Goal: Information Seeking & Learning: Learn about a topic

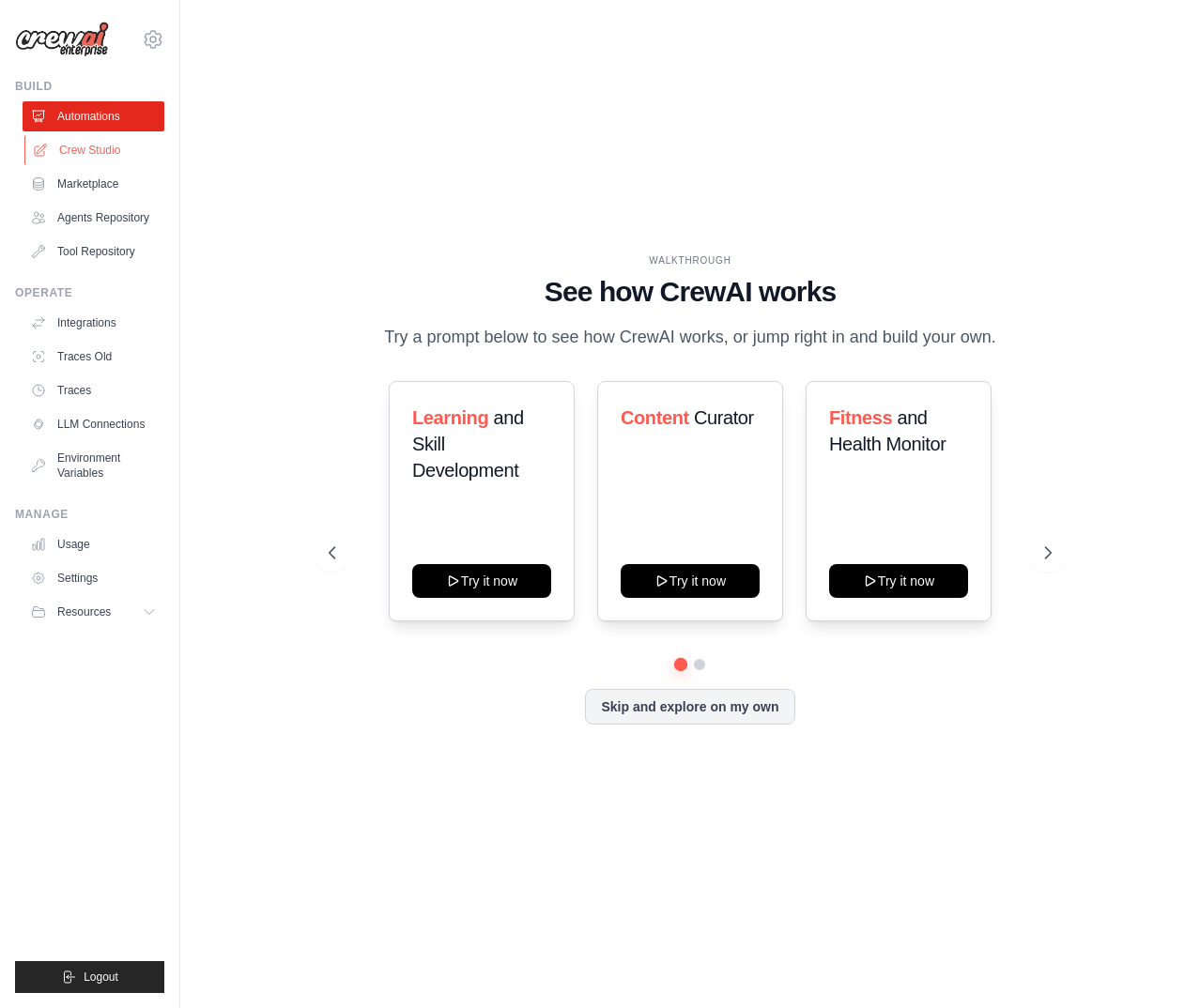
click at [125, 153] on link "Crew Studio" at bounding box center [95, 150] width 142 height 30
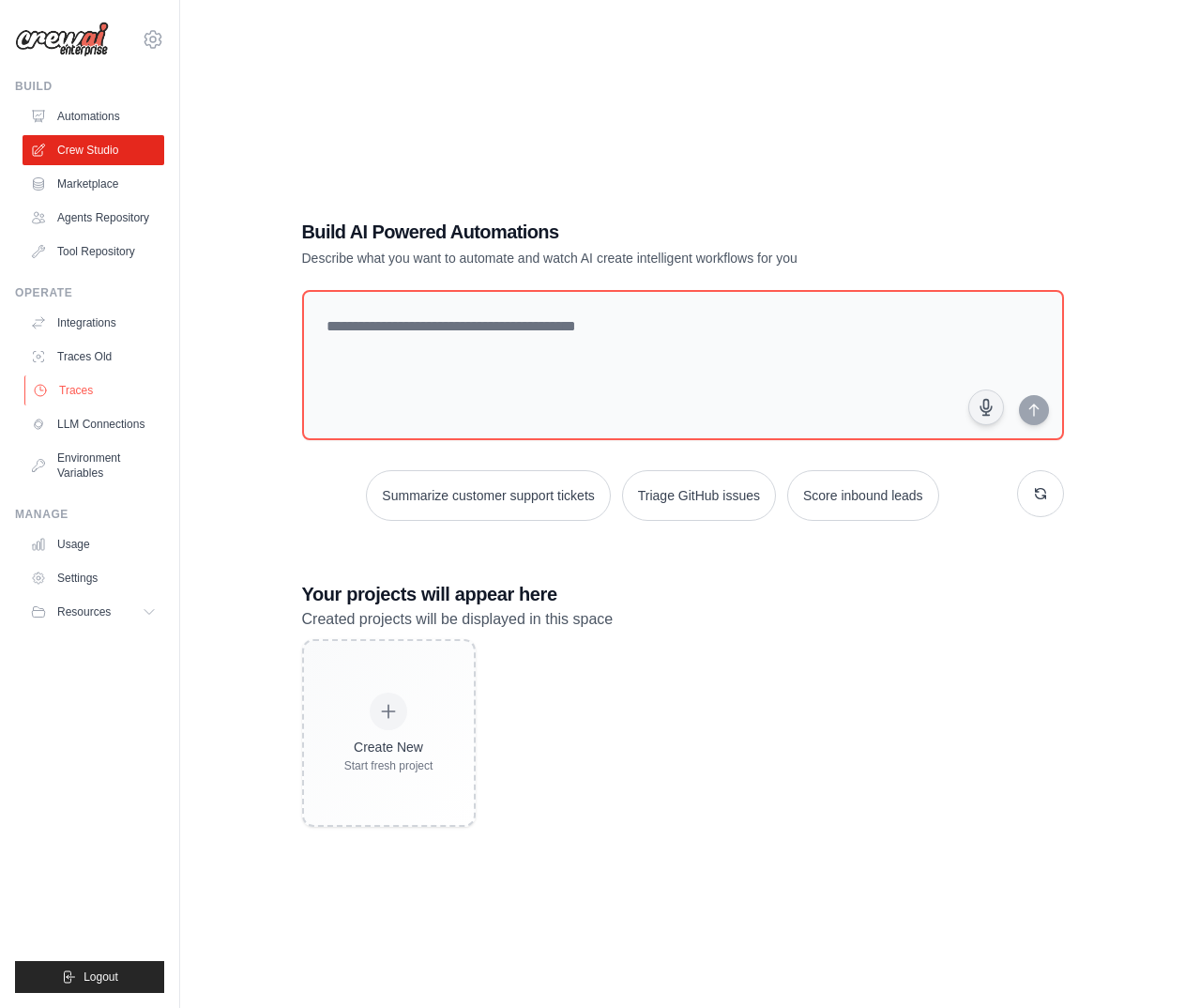
click at [80, 386] on link "Traces" at bounding box center [95, 390] width 141 height 30
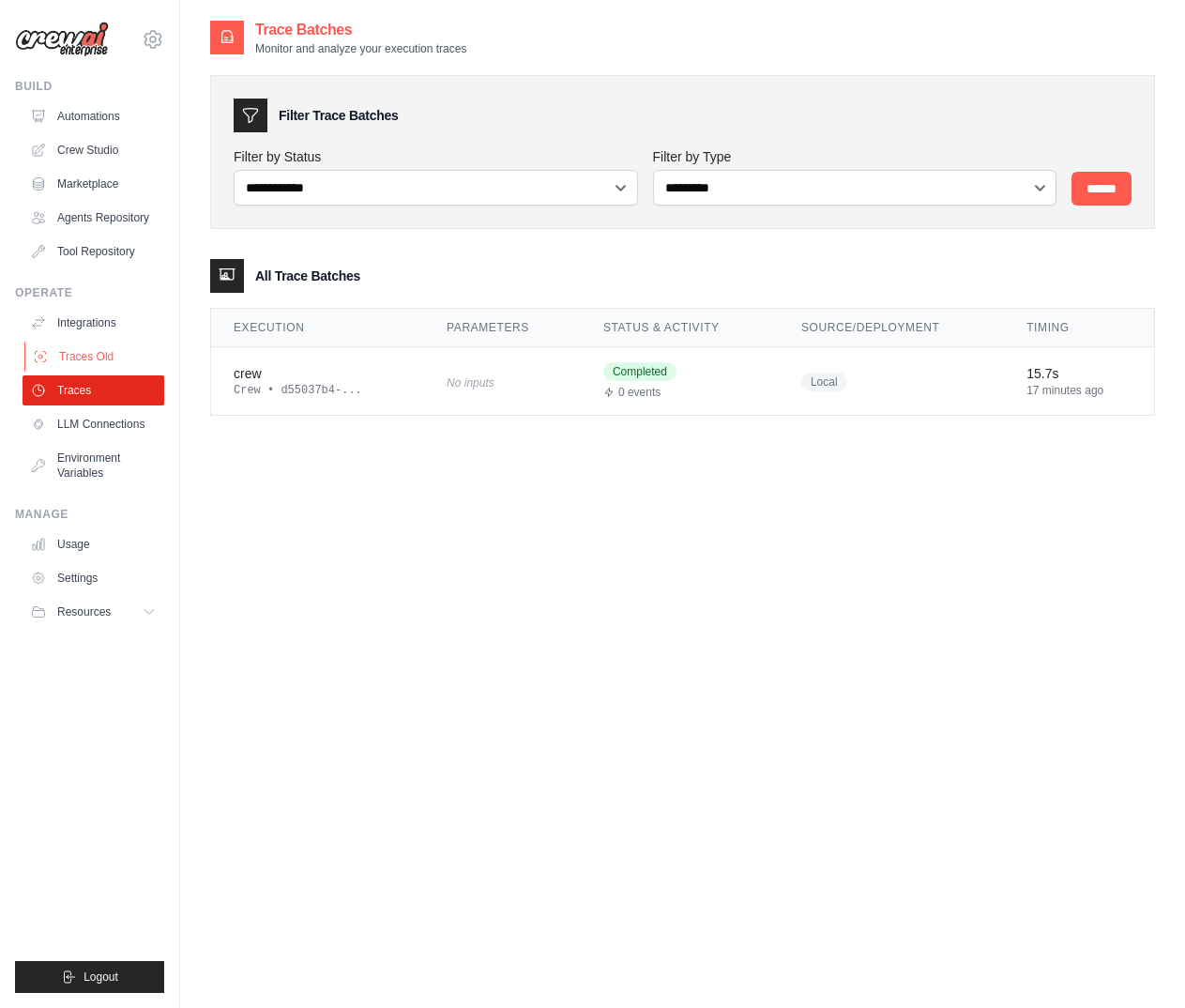
click at [97, 349] on link "Traces Old" at bounding box center [95, 357] width 141 height 30
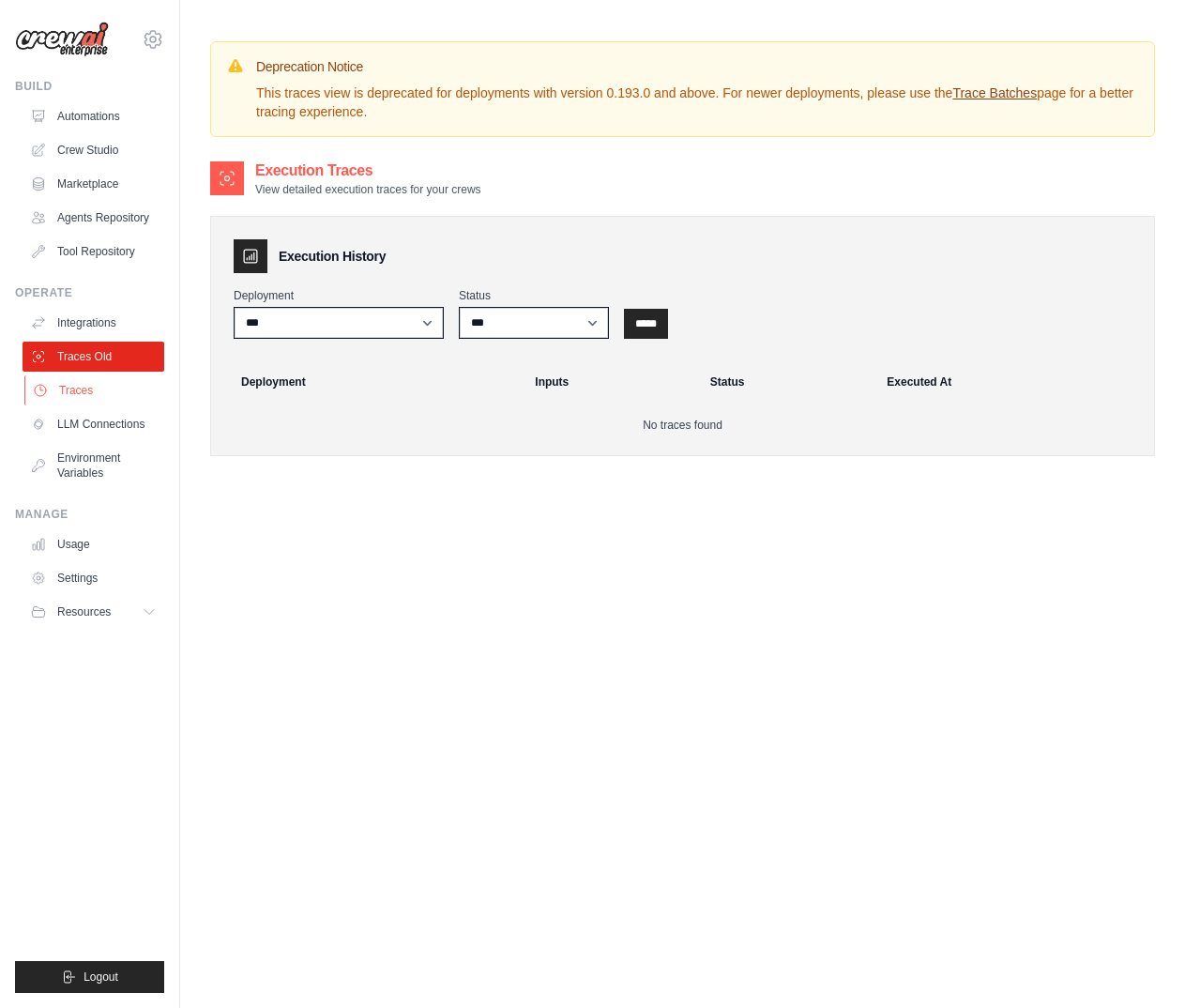
click at [91, 387] on link "Traces" at bounding box center [95, 390] width 141 height 30
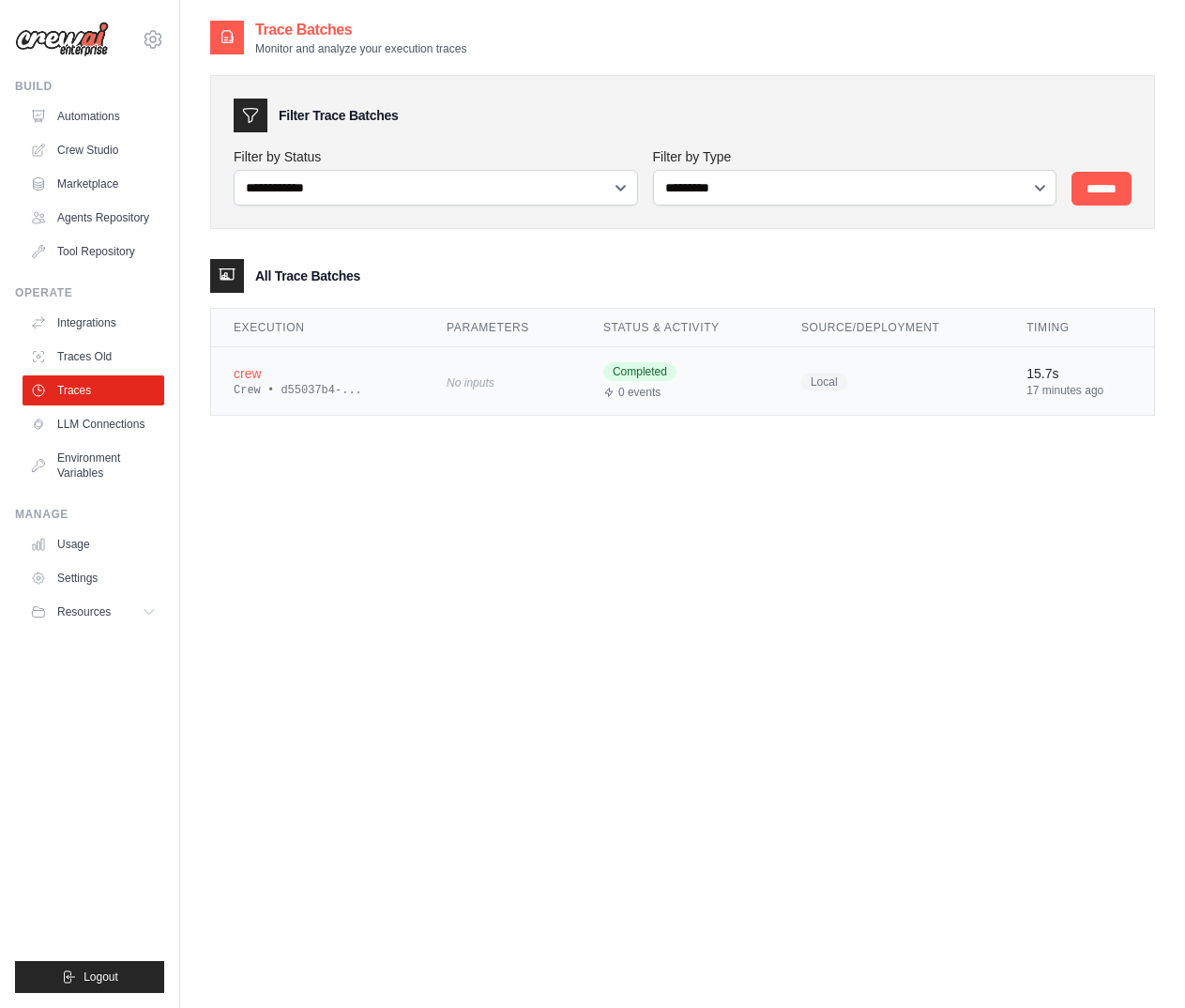
click at [316, 393] on div "Crew • d55037b4-..." at bounding box center [317, 390] width 168 height 15
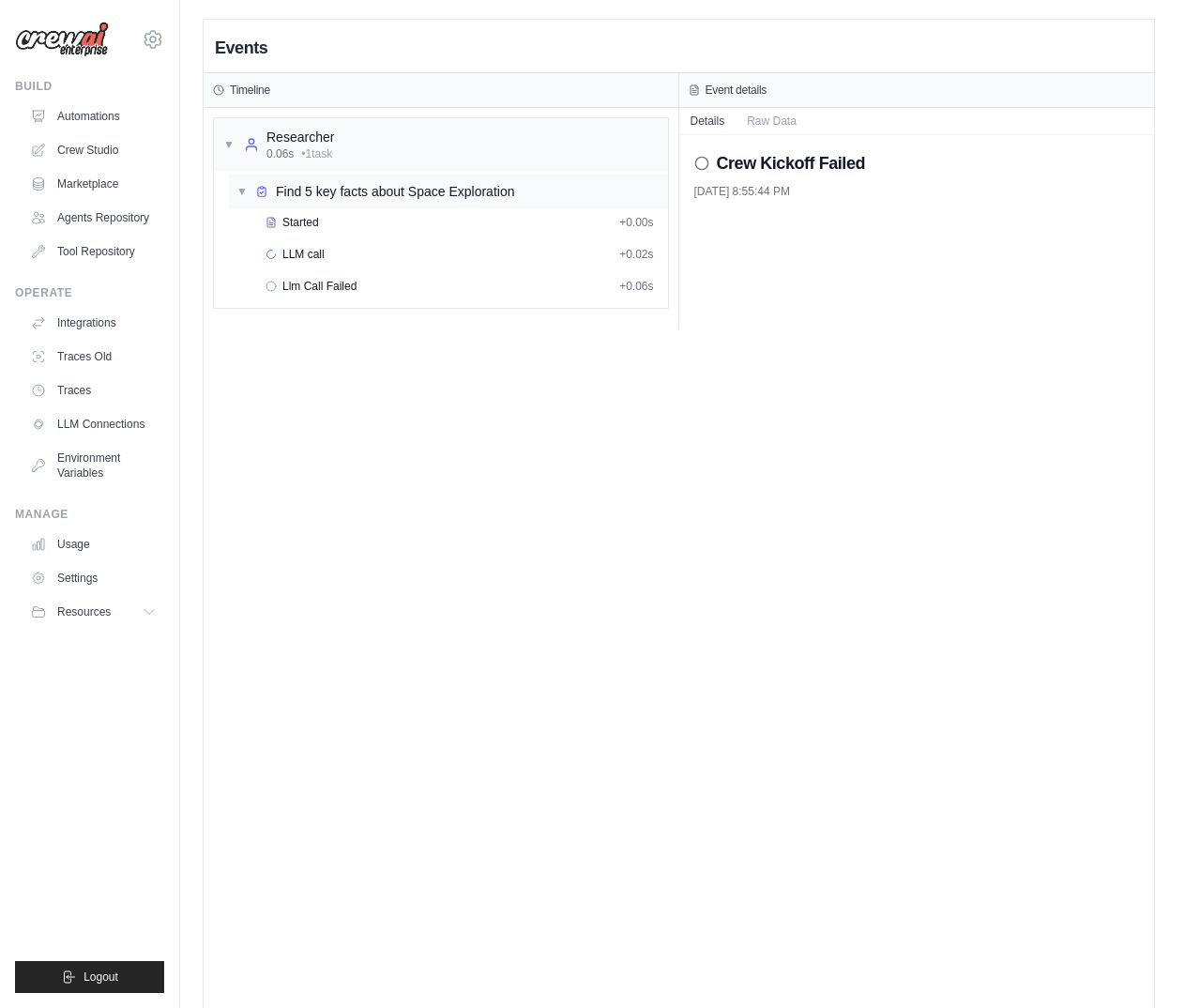
click at [362, 193] on div "Find 5 key facts about Space Exploration" at bounding box center [395, 191] width 239 height 19
click at [367, 197] on div "Find 5 key facts about Space Exploration" at bounding box center [395, 191] width 239 height 19
click at [385, 197] on div "Find 5 key facts about Space Exploration" at bounding box center [395, 191] width 239 height 19
click at [340, 140] on div "▼ Researcher 0.06s • 1 task" at bounding box center [441, 143] width 454 height 52
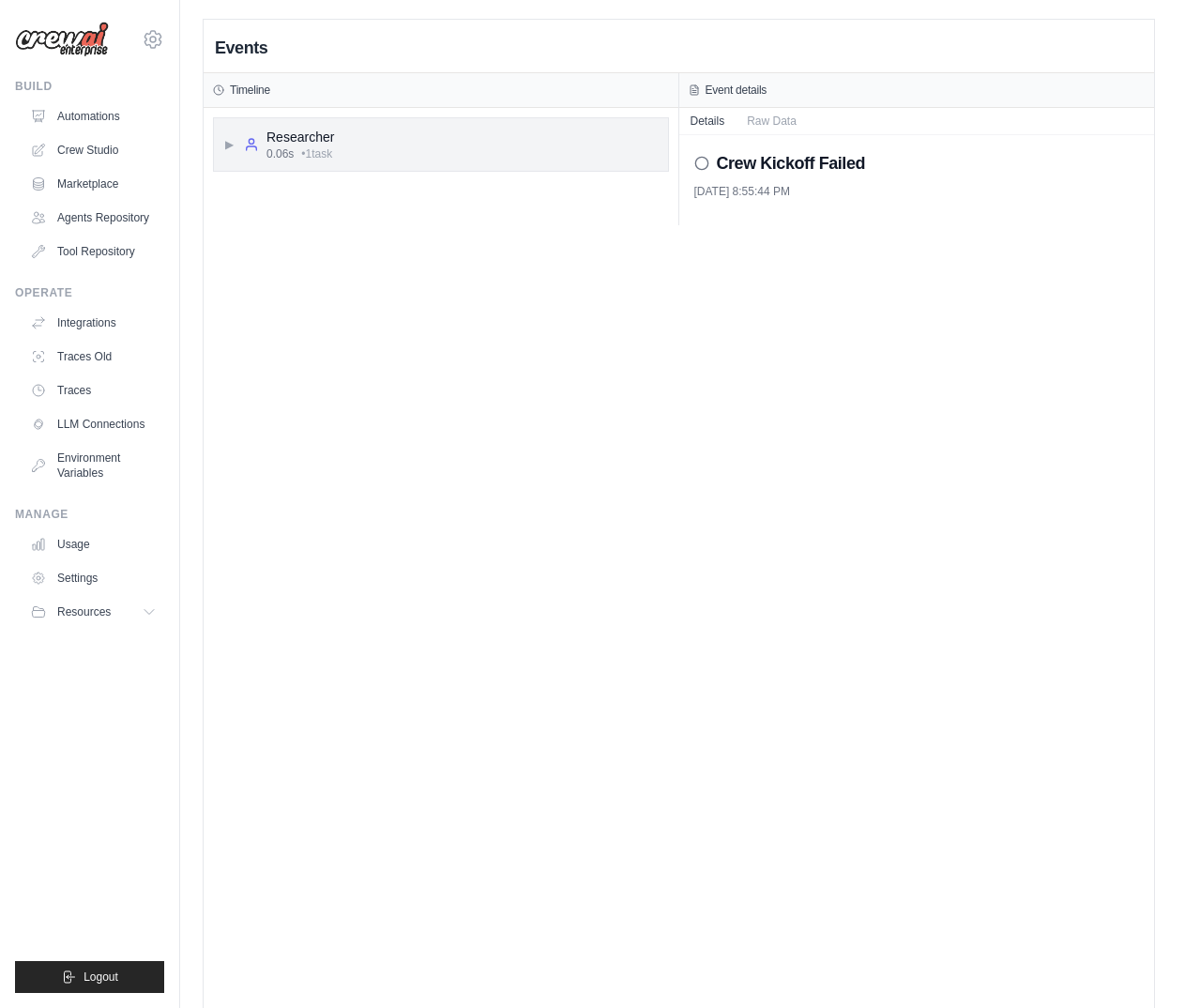
click at [232, 145] on span "▶" at bounding box center [228, 143] width 11 height 15
click at [121, 142] on link "Crew Studio" at bounding box center [95, 150] width 141 height 30
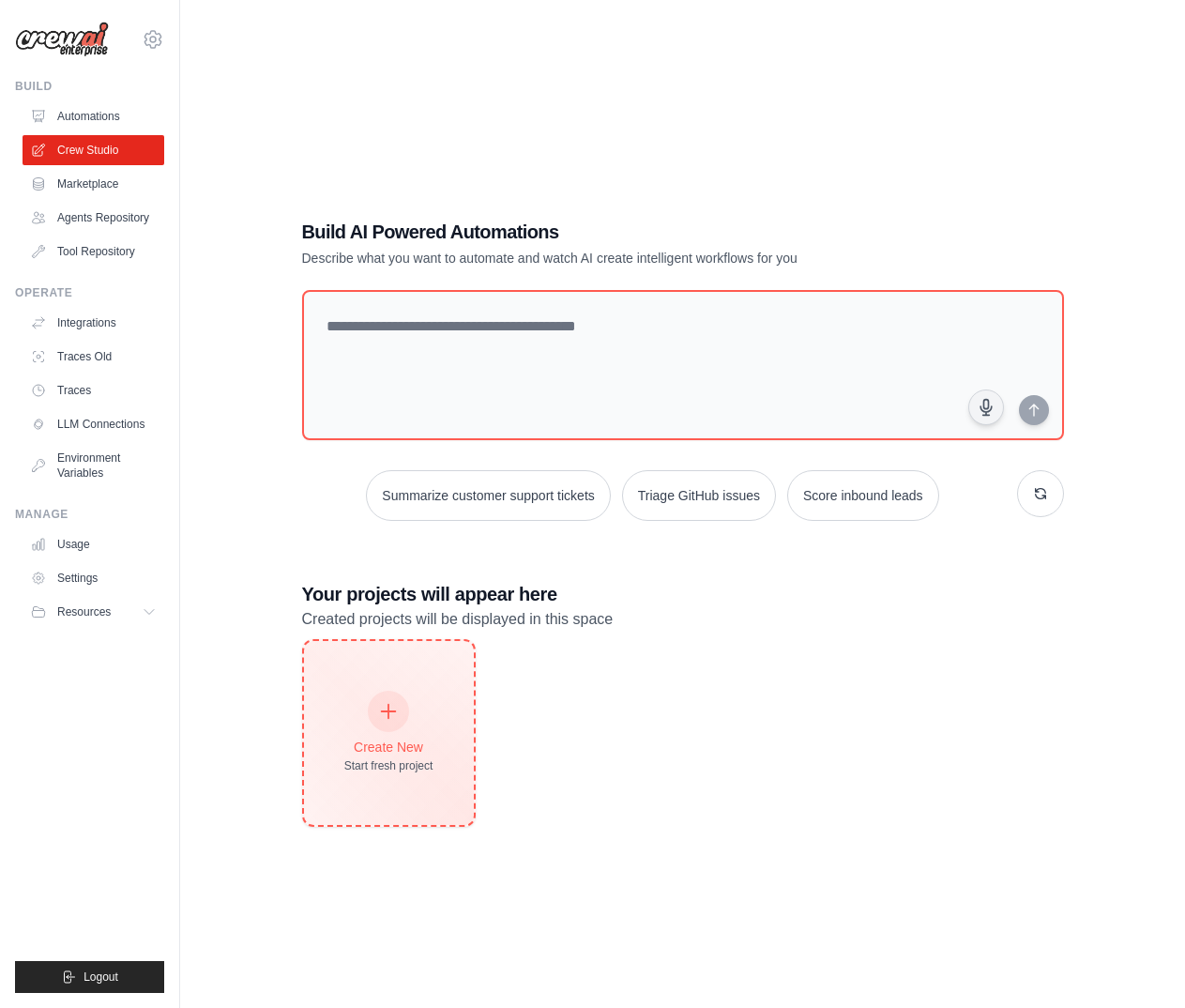
click at [392, 700] on icon at bounding box center [388, 710] width 21 height 21
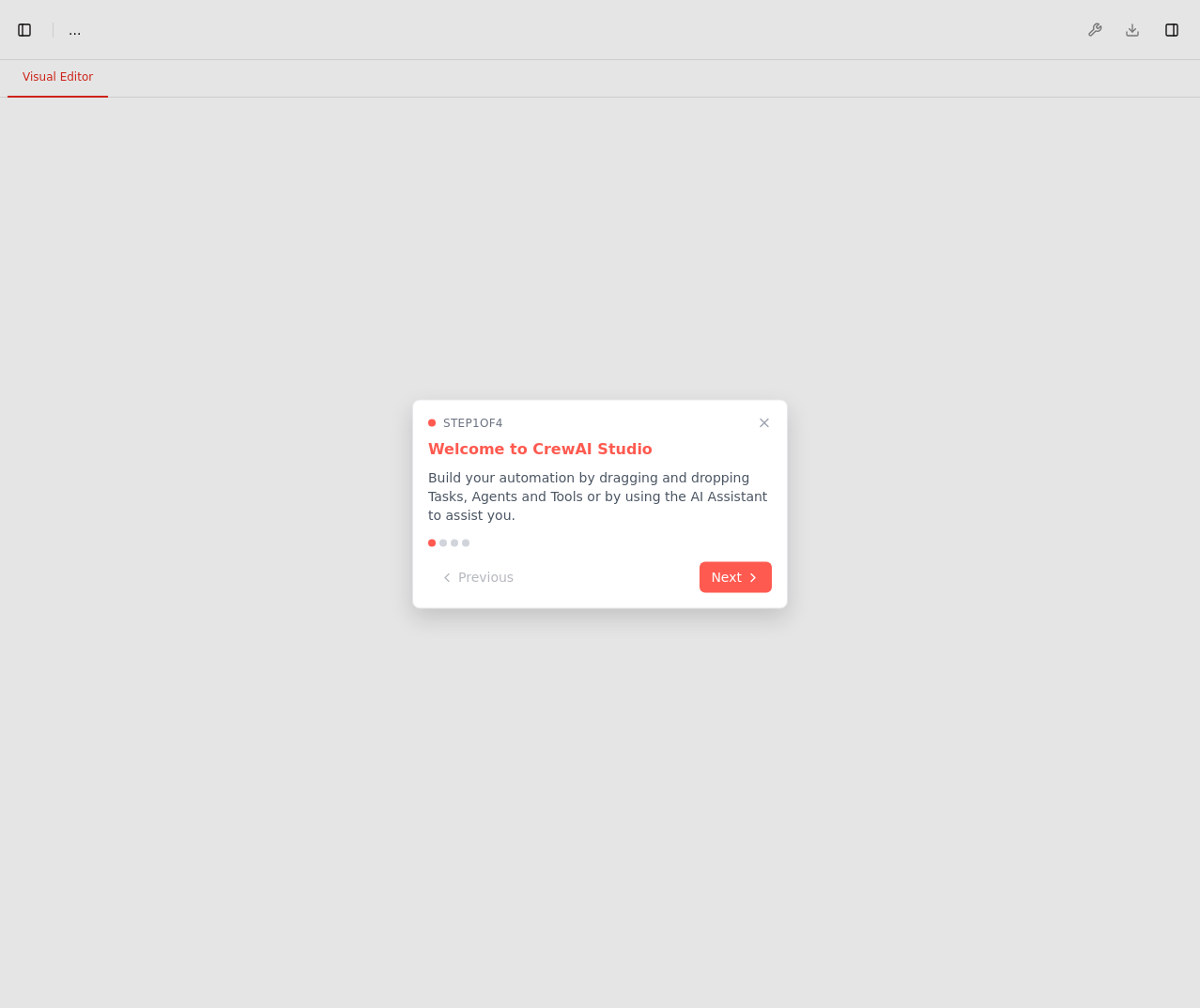
select select "****"
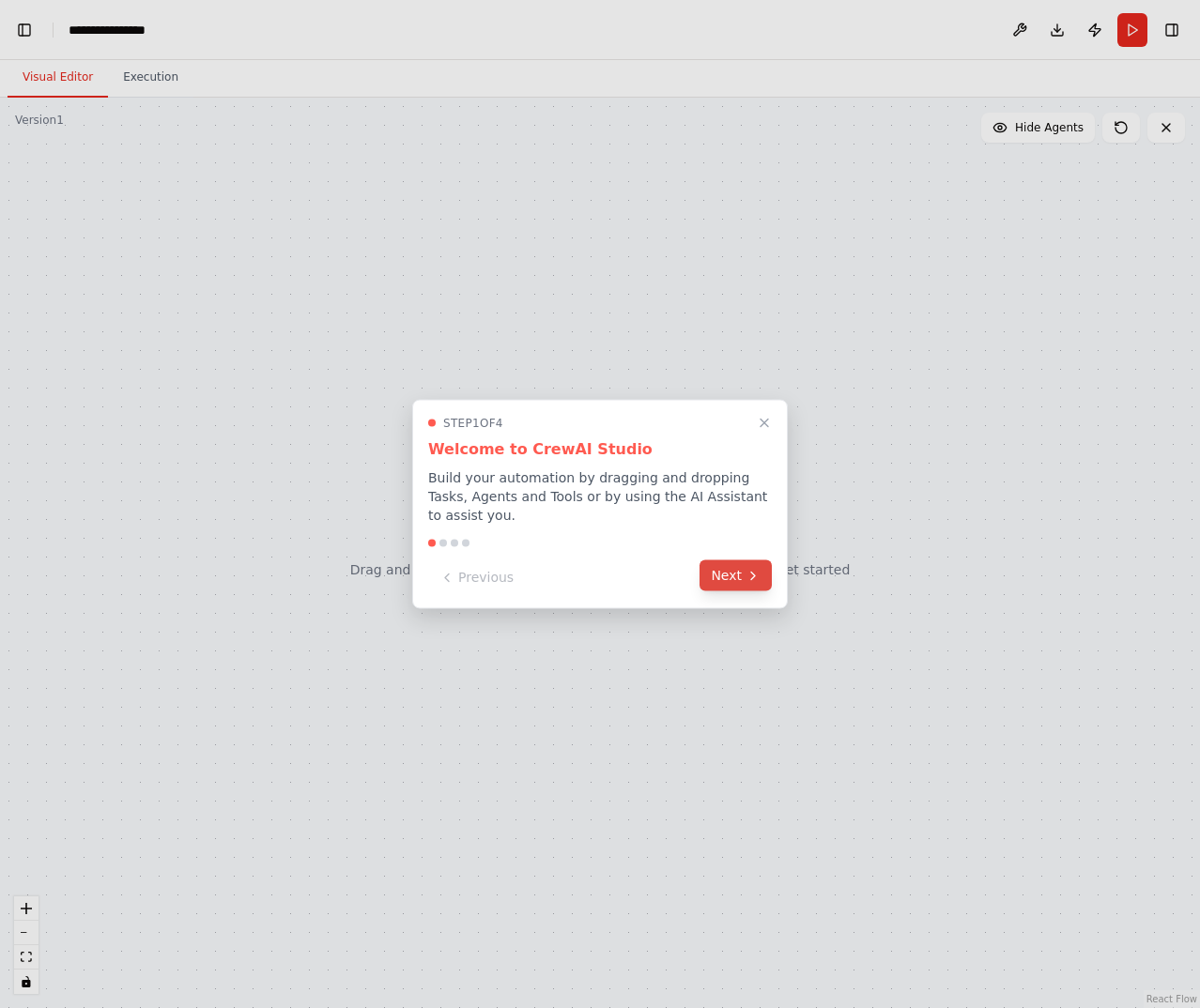
click at [739, 561] on button "Next" at bounding box center [736, 576] width 73 height 31
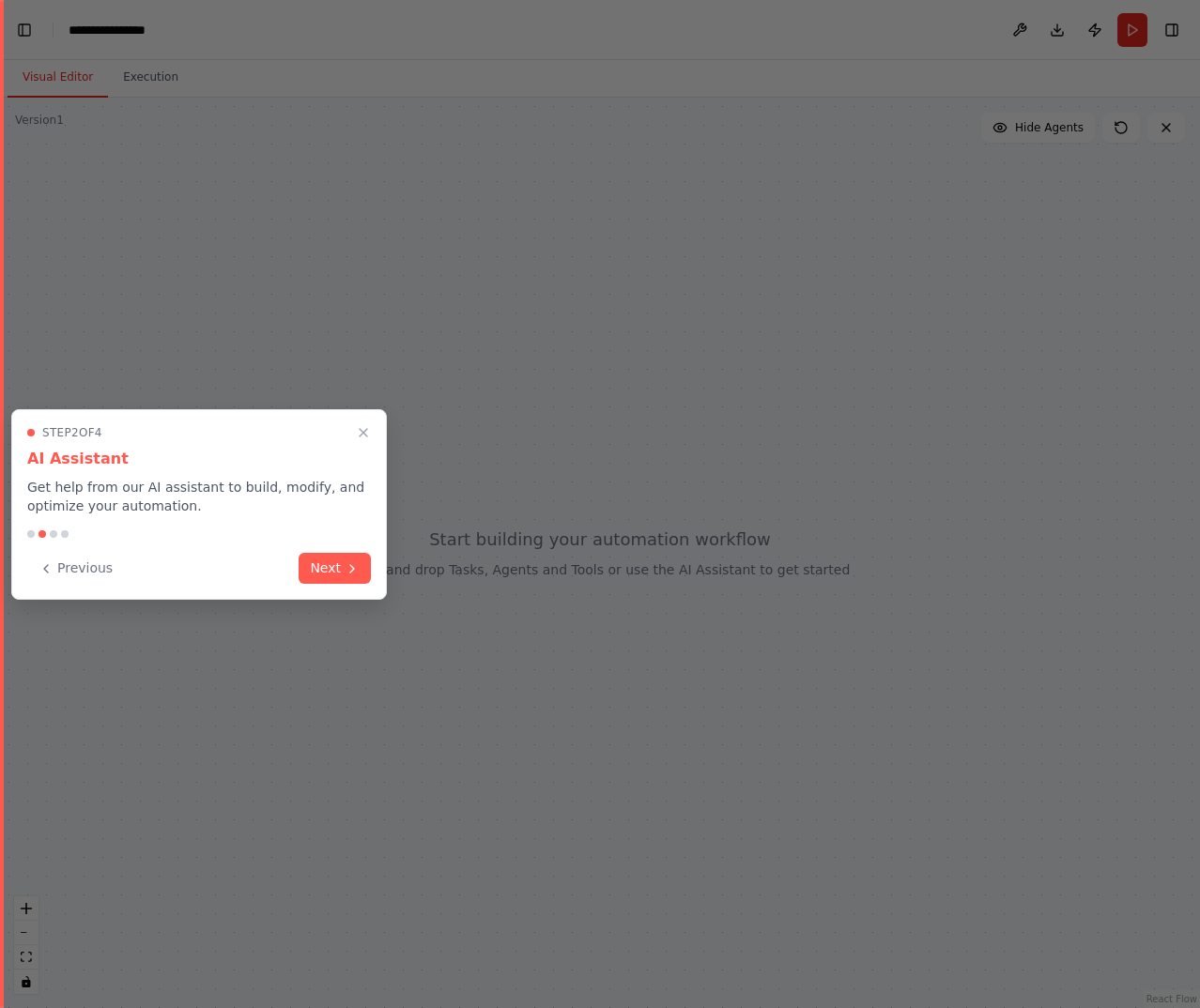
drag, startPoint x: 314, startPoint y: 573, endPoint x: 338, endPoint y: 575, distance: 24.1
click at [315, 573] on button "Next" at bounding box center [335, 569] width 73 height 31
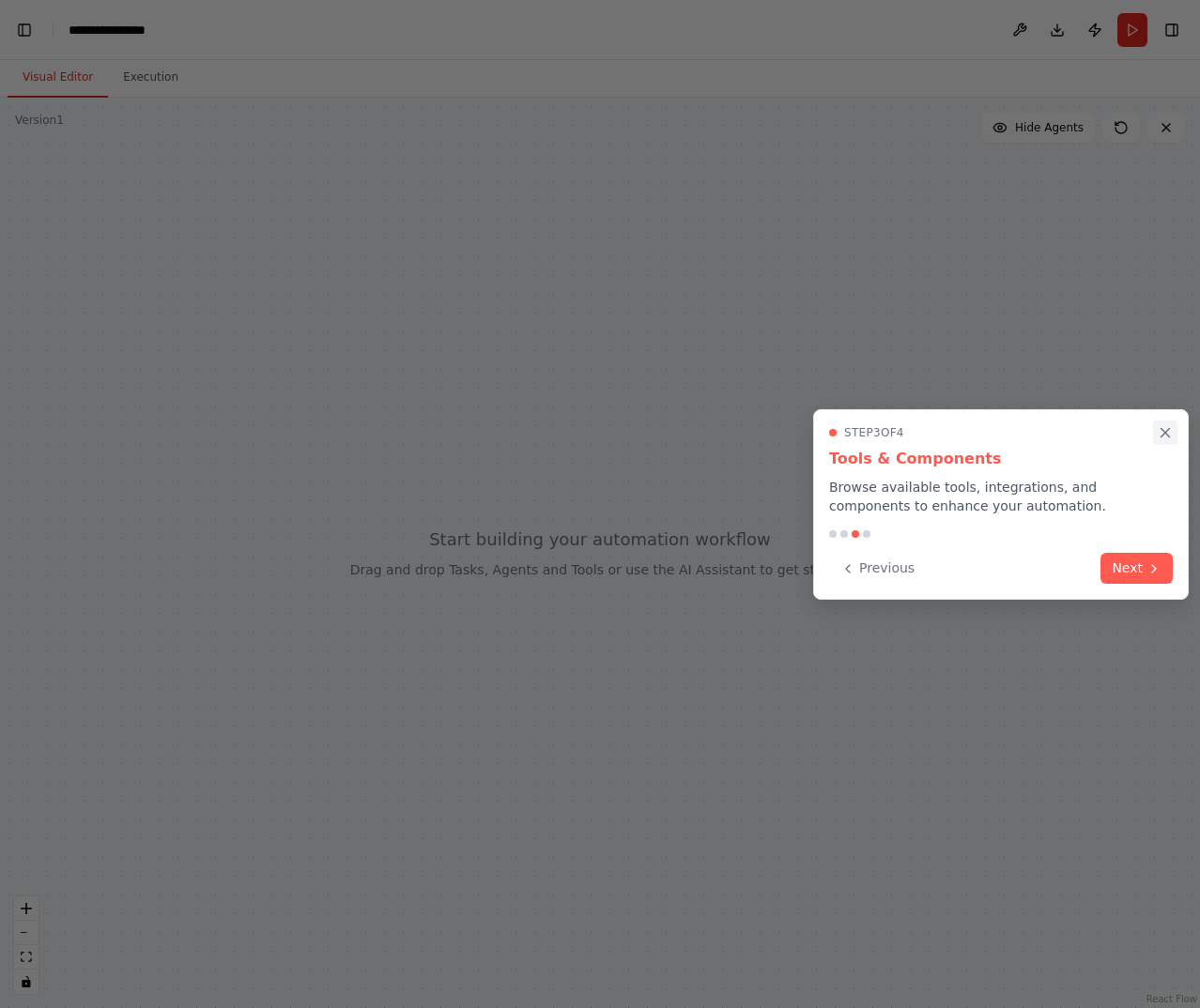
click at [1172, 430] on icon "Close walkthrough" at bounding box center [1165, 432] width 17 height 17
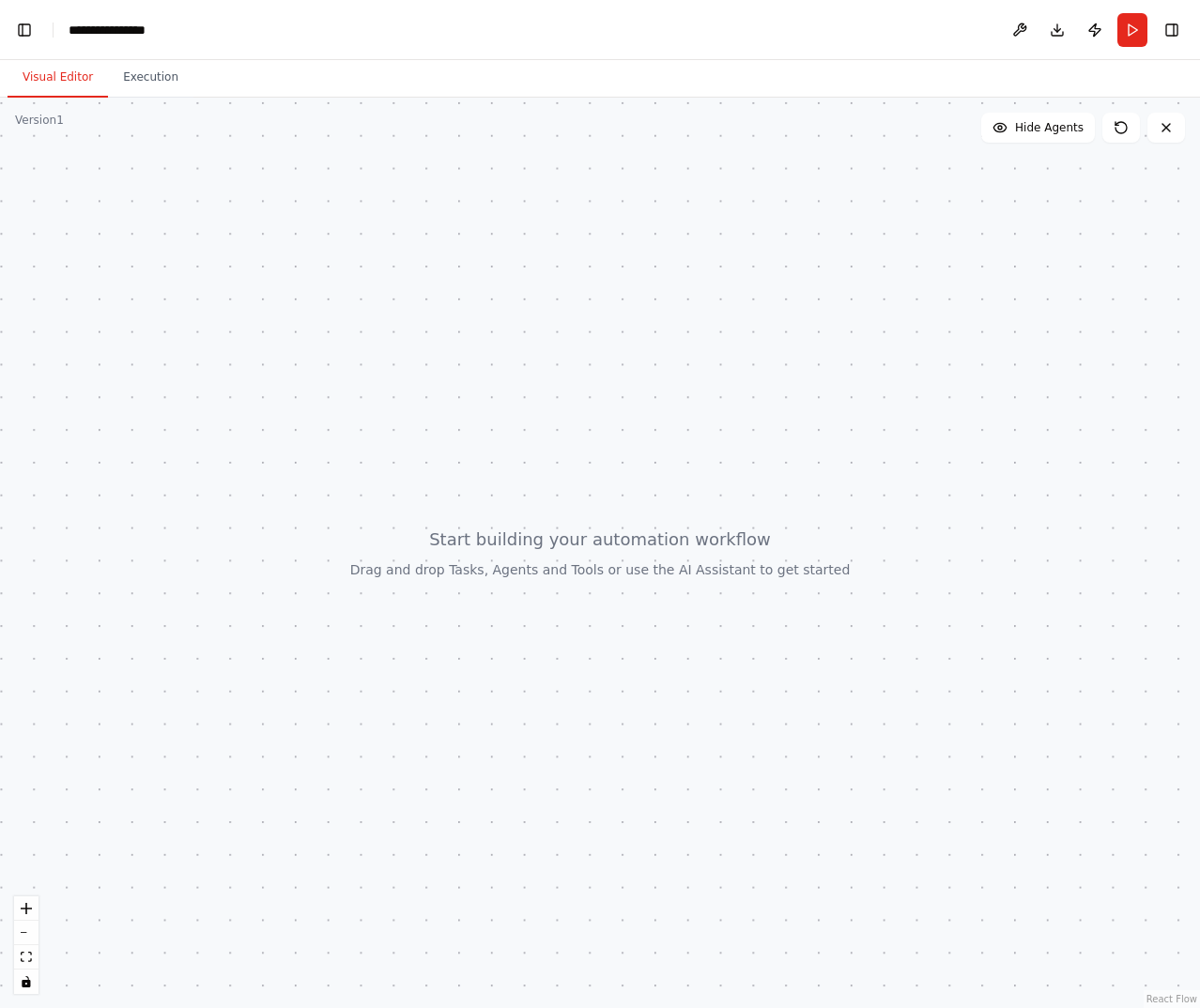
drag, startPoint x: 137, startPoint y: 190, endPoint x: 597, endPoint y: 588, distance: 608.3
click at [597, 588] on div at bounding box center [600, 552] width 1200 height 910
drag, startPoint x: 676, startPoint y: 626, endPoint x: 547, endPoint y: 616, distance: 129.4
click at [547, 616] on div at bounding box center [600, 552] width 1200 height 910
drag, startPoint x: 702, startPoint y: 482, endPoint x: 371, endPoint y: 312, distance: 372.1
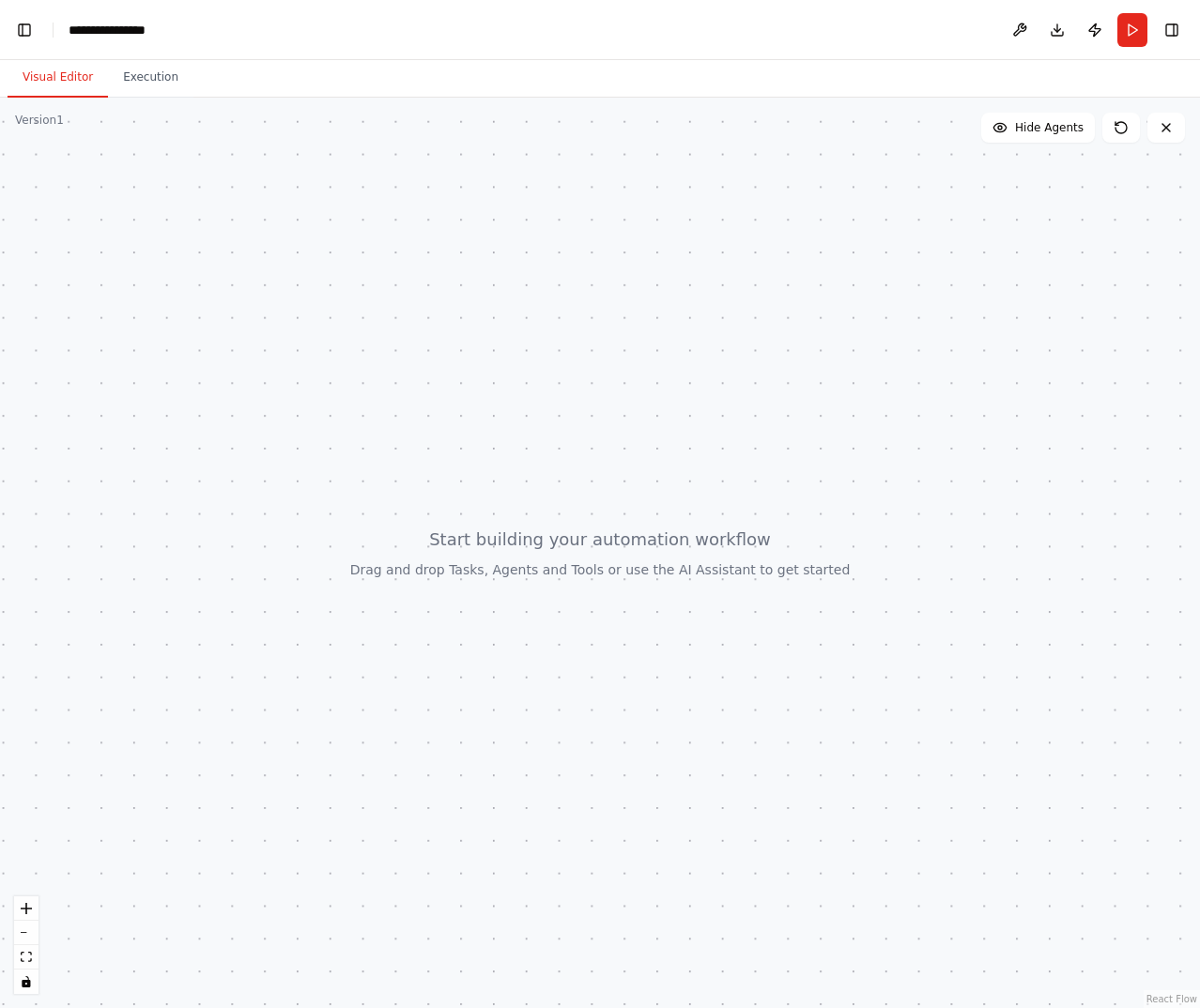
click at [681, 467] on div at bounding box center [600, 552] width 1200 height 910
